Goal: Navigation & Orientation: Find specific page/section

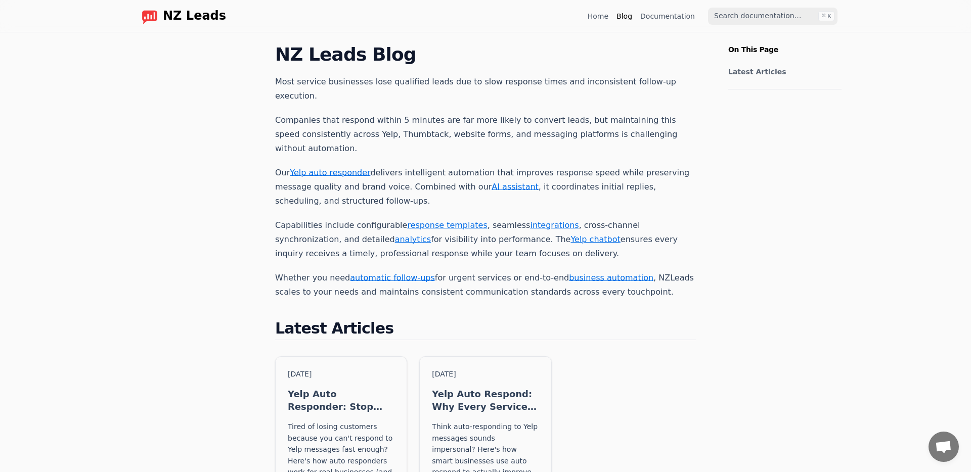
click at [599, 12] on link "Home" at bounding box center [598, 16] width 21 height 10
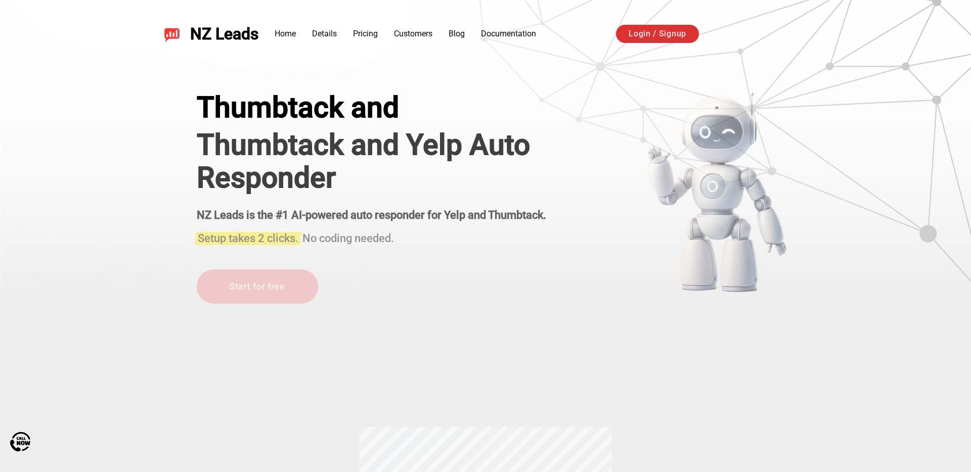
click at [680, 27] on link "Login / Signup" at bounding box center [657, 34] width 83 height 18
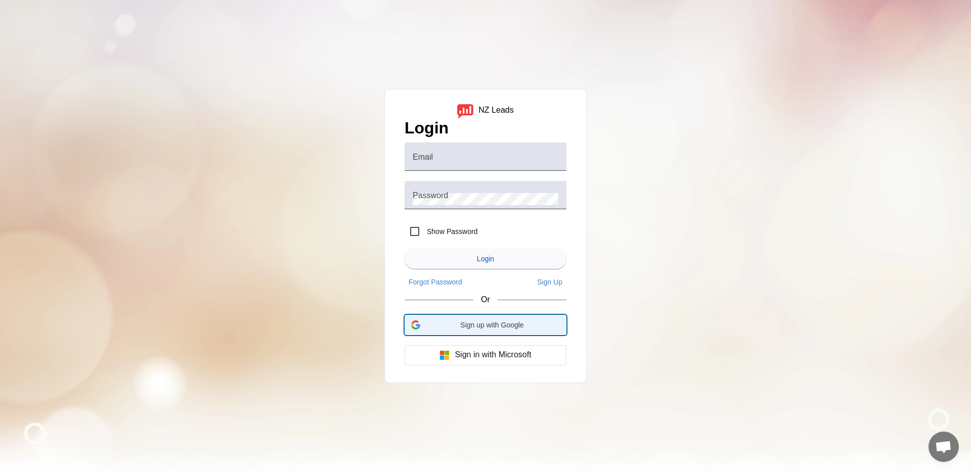
click at [476, 321] on span "Sign up with Google" at bounding box center [492, 325] width 136 height 8
click at [657, 235] on div "NZ Leads Login Email Password Show Password Login Forgot Password Sign Up Or Si…" at bounding box center [485, 236] width 971 height 472
click at [657, 234] on div "NZ Leads Login Email Password Show Password Login Forgot Password Sign Up Or Si…" at bounding box center [485, 236] width 971 height 472
click at [519, 158] on input "Email" at bounding box center [486, 161] width 146 height 12
type input "[PERSON_NAME][EMAIL_ADDRESS][DOMAIN_NAME]"
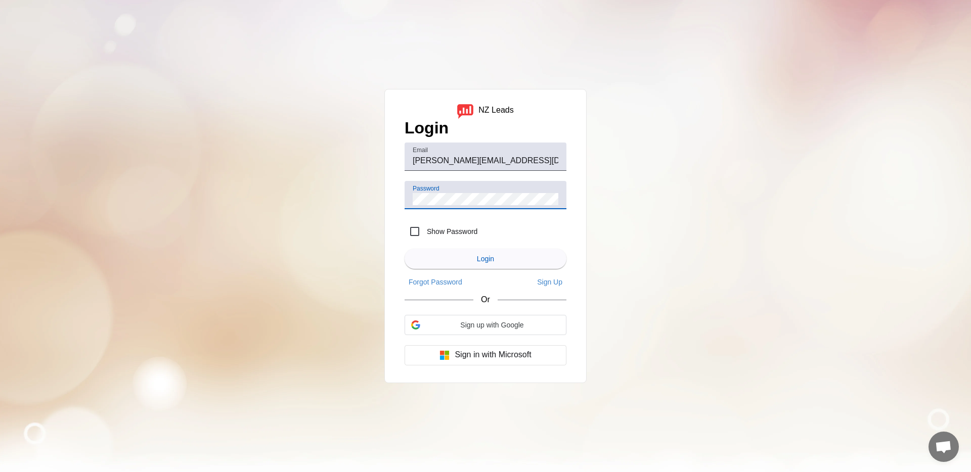
click at [800, 257] on div "NZ Leads Login Email [PERSON_NAME][EMAIL_ADDRESS][DOMAIN_NAME] Password Show Pa…" at bounding box center [485, 236] width 971 height 472
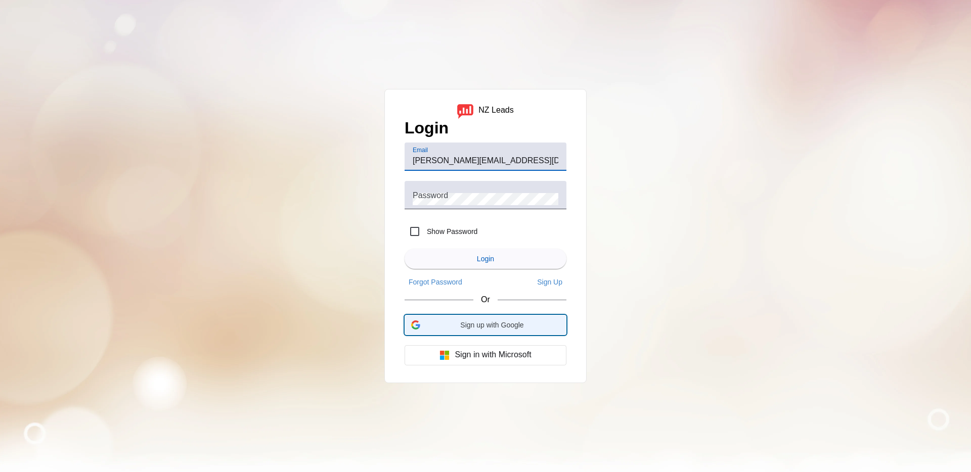
click at [535, 327] on span "Sign up with Google" at bounding box center [492, 325] width 136 height 8
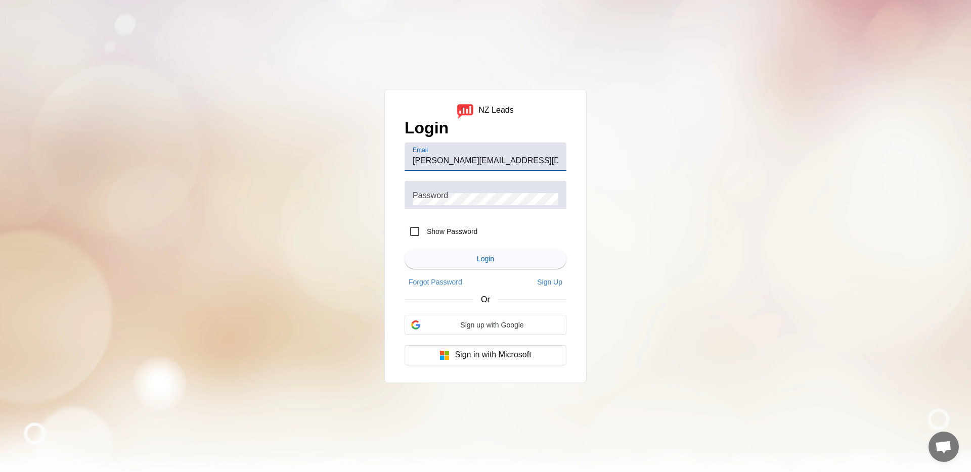
click at [613, 279] on div "NZ Leads Login Email [PERSON_NAME][EMAIL_ADDRESS][DOMAIN_NAME] Password Show Pa…" at bounding box center [485, 236] width 971 height 472
click at [134, 31] on div "NZ Leads Login Email [PERSON_NAME][EMAIL_ADDRESS][DOMAIN_NAME] Password Show Pa…" at bounding box center [485, 236] width 971 height 472
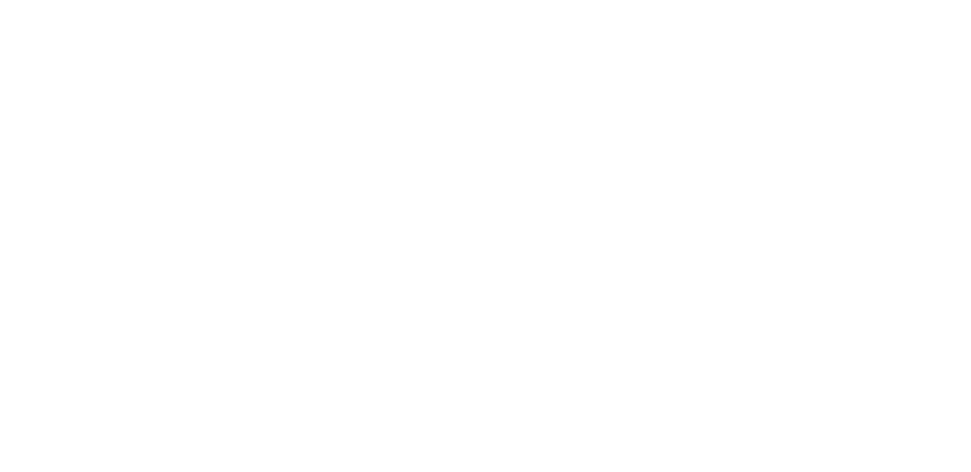
click at [134, 30] on body at bounding box center [485, 236] width 971 height 472
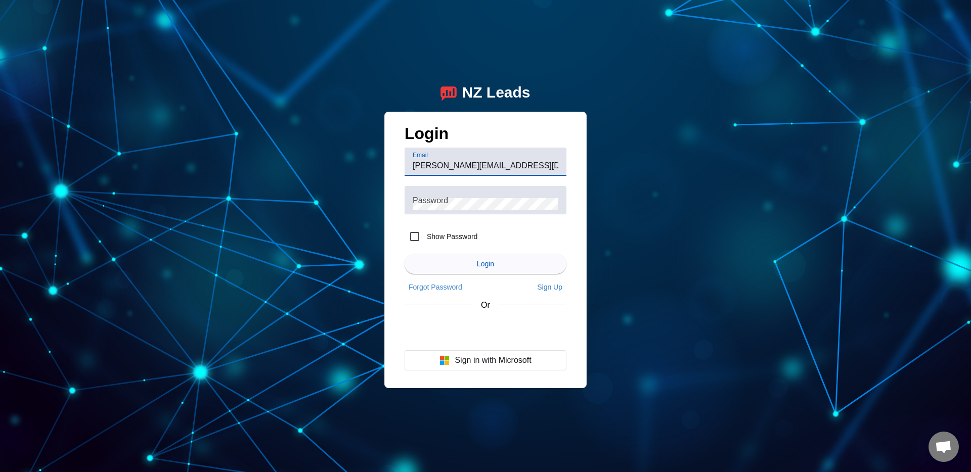
click at [650, 246] on div "NZ Leads Login Email alex@nzleads.com Password Show Password Login Forgot Passw…" at bounding box center [485, 236] width 971 height 472
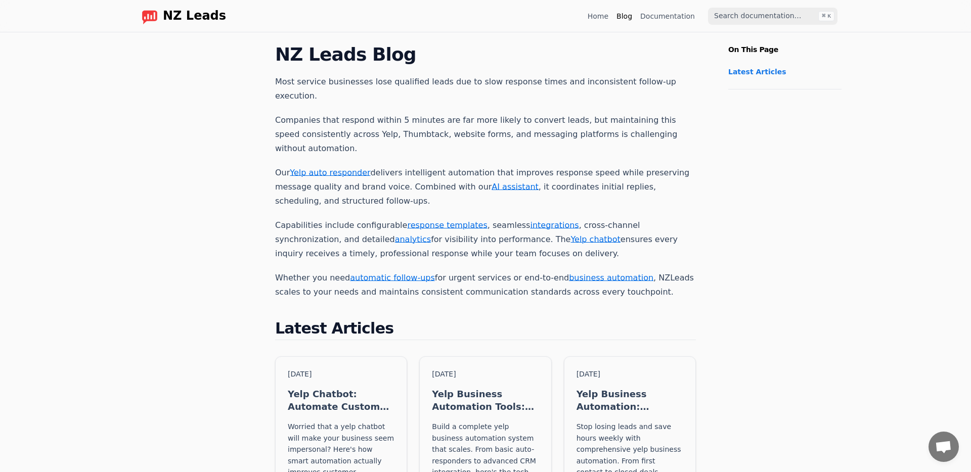
scroll to position [213, 0]
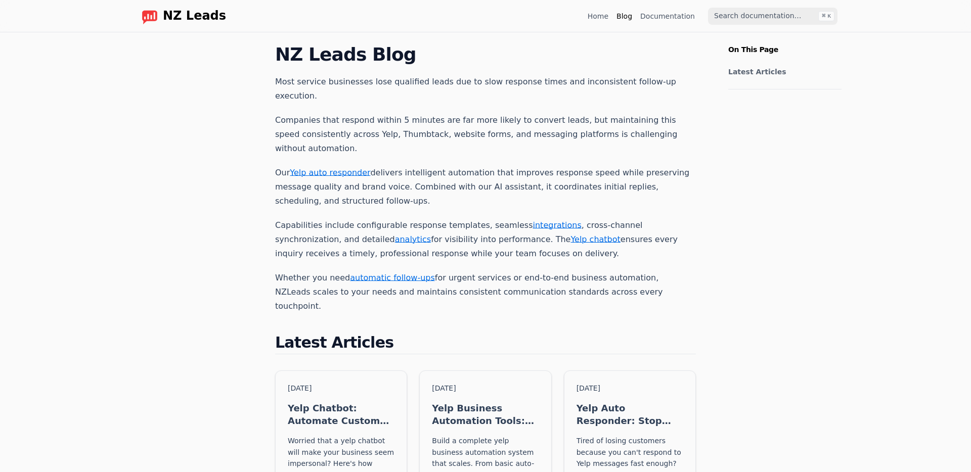
click at [198, 23] on span "NZ Leads" at bounding box center [194, 16] width 63 height 14
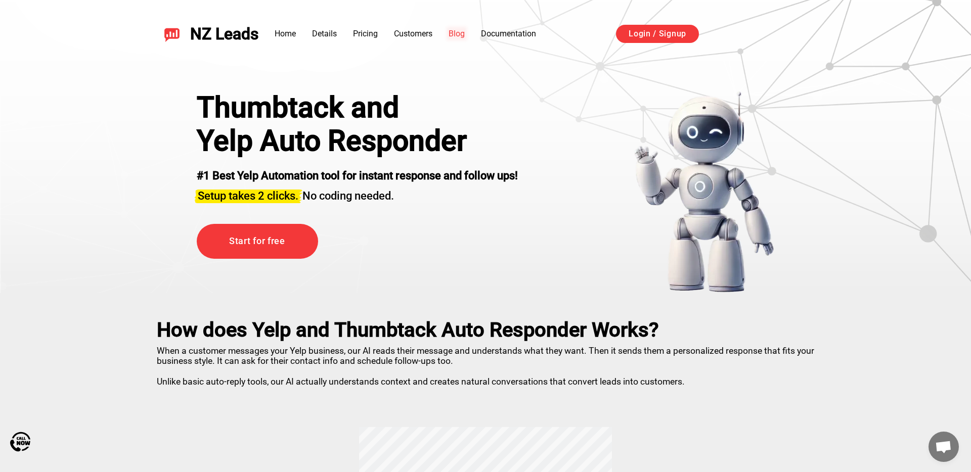
click at [453, 38] on li "Blog" at bounding box center [457, 34] width 16 height 12
click at [453, 29] on link "Blog" at bounding box center [457, 34] width 16 height 10
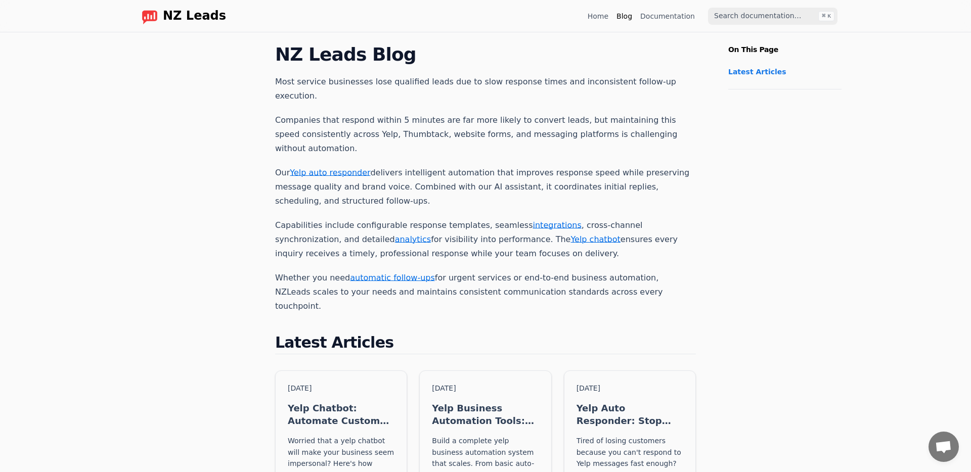
drag, startPoint x: 594, startPoint y: 173, endPoint x: 594, endPoint y: 25, distance: 148.7
click at [594, 25] on body "Skip to Content NZ Leads Home Blog Documentation ⌘ K ⌘ K Home Blog Yelp Auto Re…" at bounding box center [485, 434] width 971 height 869
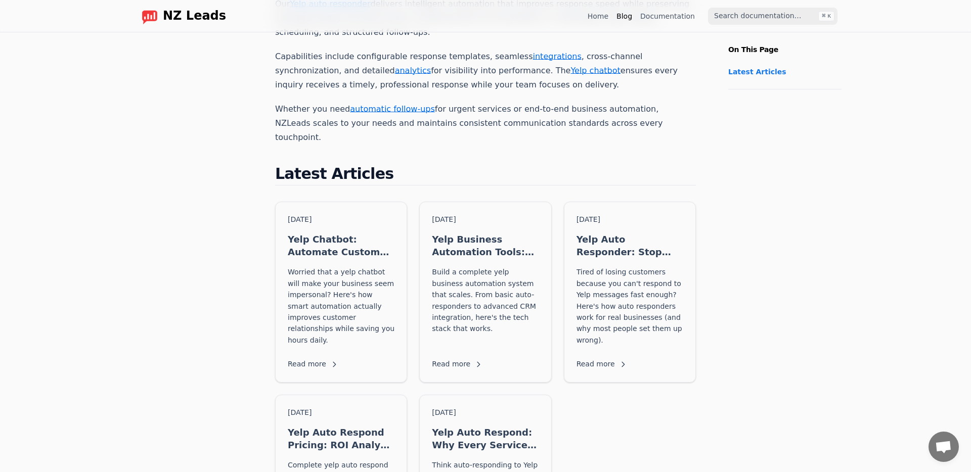
scroll to position [170, 0]
click at [614, 399] on div "Aug 12, 2025 Yelp Chatbot: Automate Customer Conversations Without Losing the P…" at bounding box center [485, 387] width 421 height 374
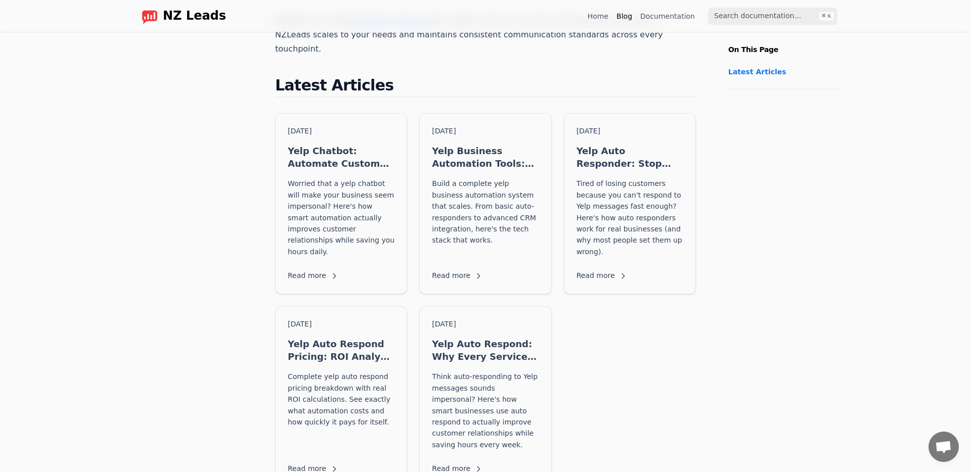
scroll to position [0, 0]
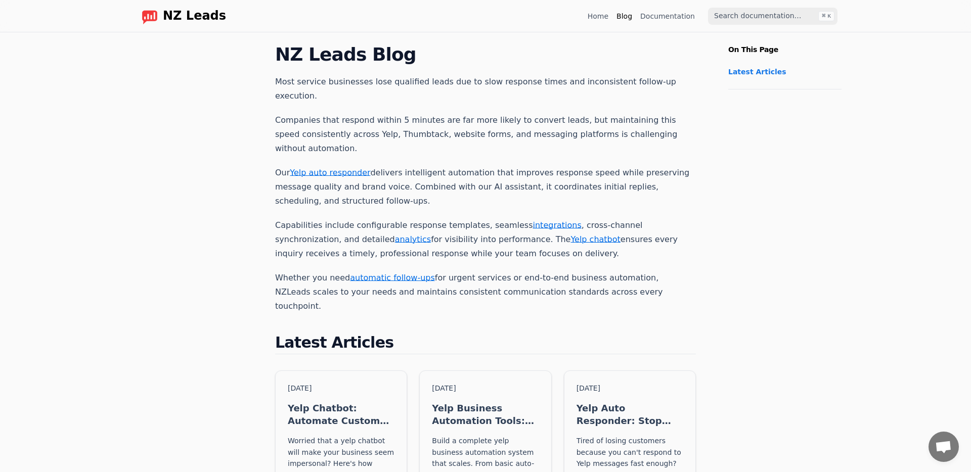
click at [602, 16] on link "Home" at bounding box center [598, 16] width 21 height 10
